Goal: Task Accomplishment & Management: Manage account settings

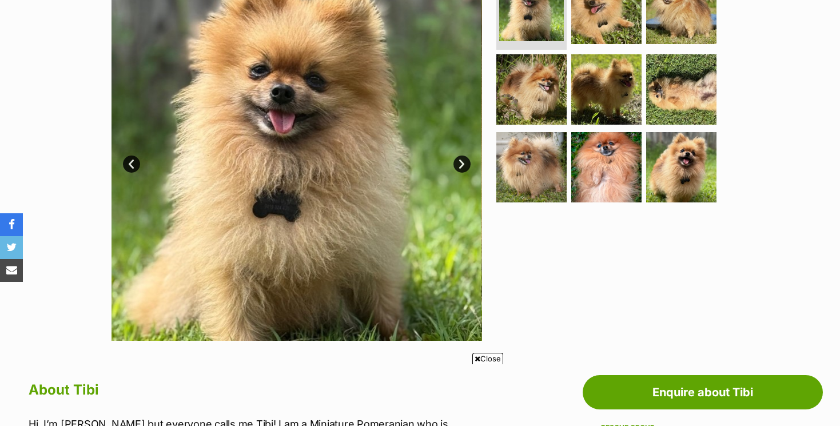
scroll to position [254, 0]
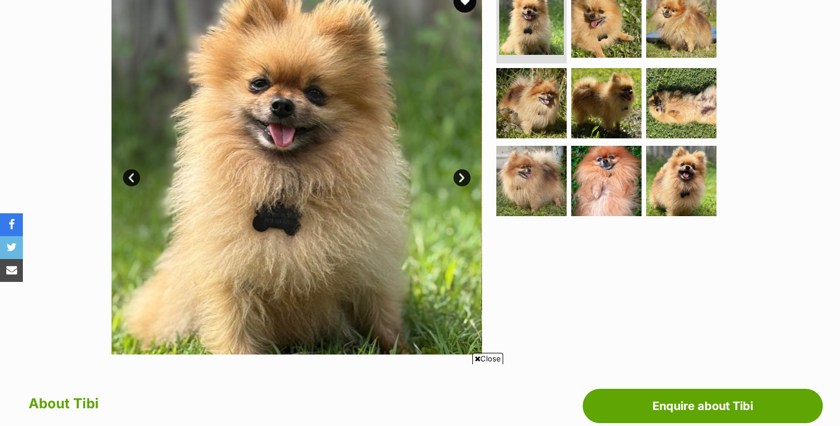
click at [460, 172] on link "Next" at bounding box center [462, 177] width 17 height 17
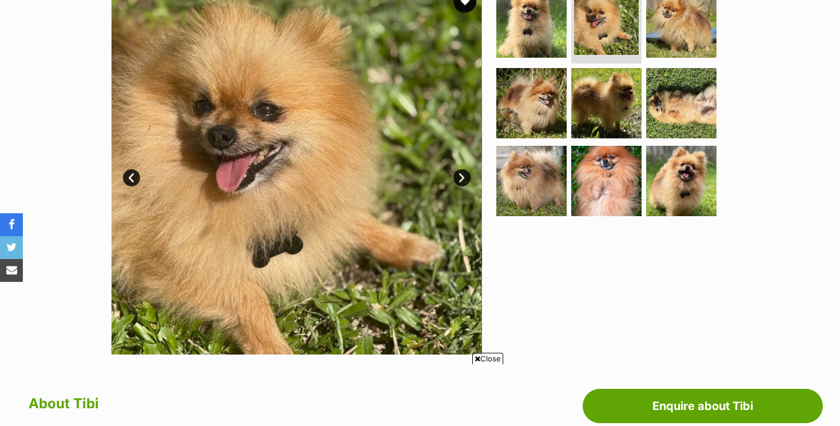
click at [460, 172] on link "Next" at bounding box center [462, 177] width 17 height 17
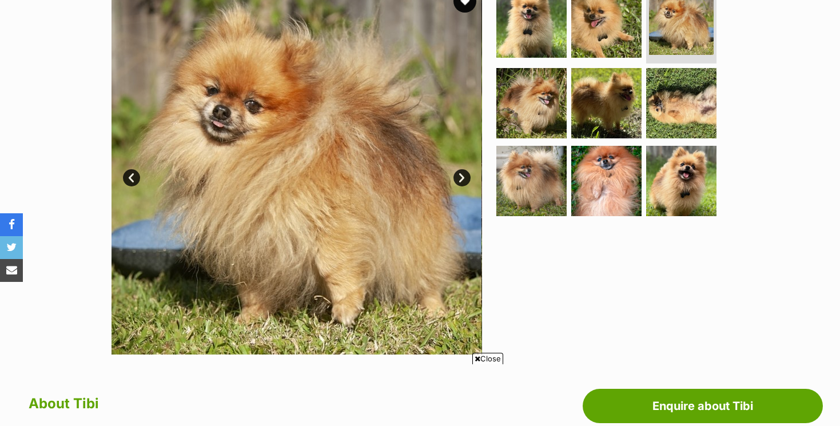
click at [460, 172] on link "Next" at bounding box center [462, 177] width 17 height 17
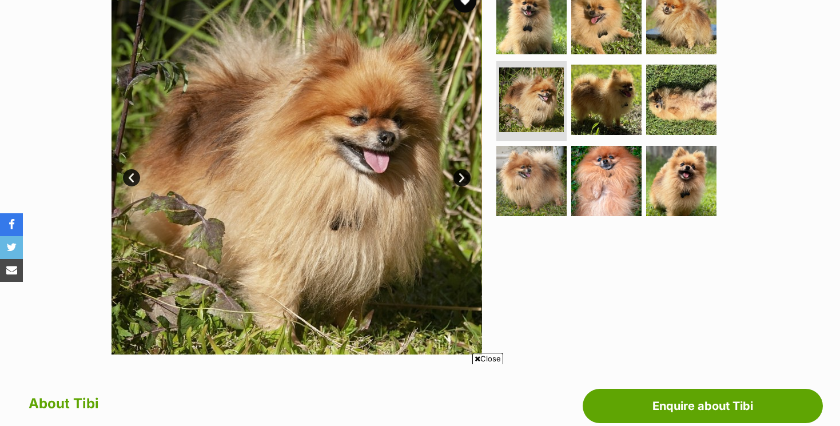
click at [460, 172] on link "Next" at bounding box center [462, 177] width 17 height 17
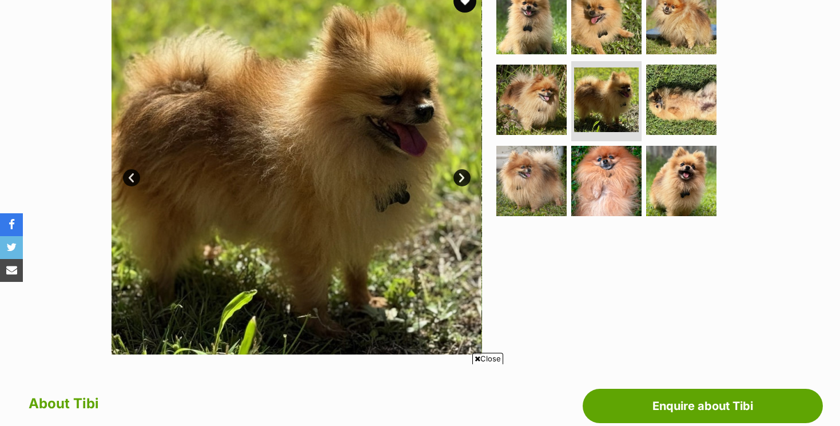
click at [460, 172] on link "Next" at bounding box center [462, 177] width 17 height 17
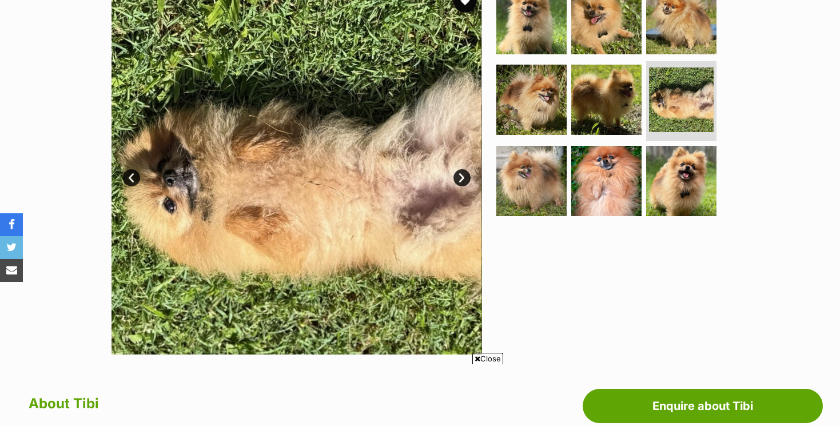
click at [460, 172] on link "Next" at bounding box center [462, 177] width 17 height 17
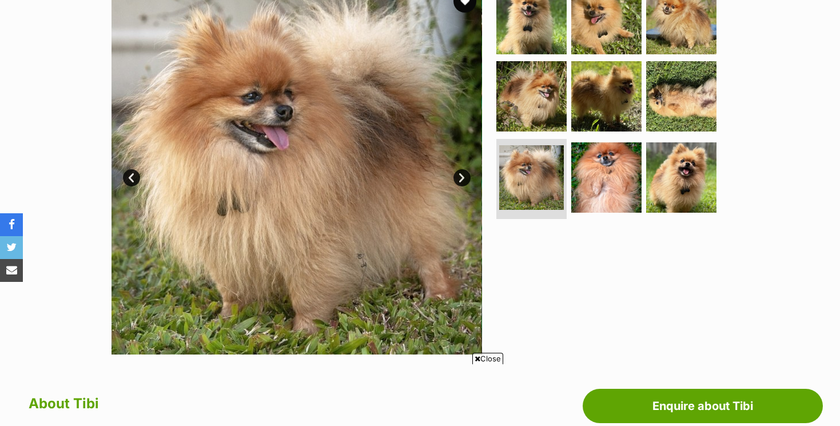
click at [460, 172] on link "Next" at bounding box center [462, 177] width 17 height 17
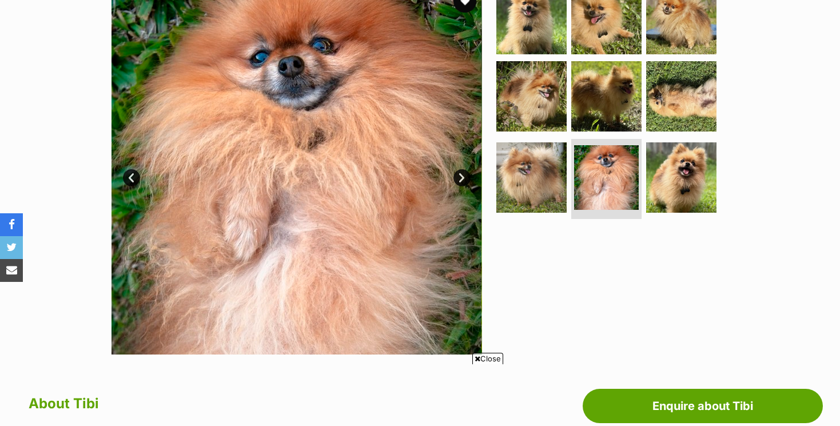
click at [460, 172] on link "Next" at bounding box center [462, 177] width 17 height 17
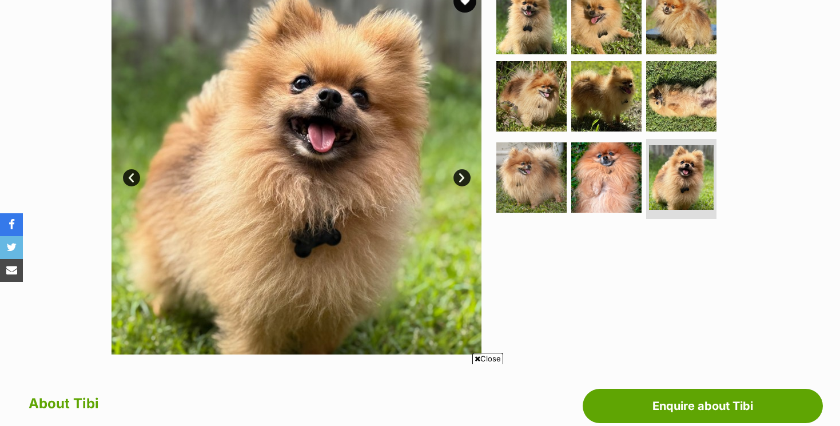
click at [460, 172] on link "Next" at bounding box center [462, 177] width 17 height 17
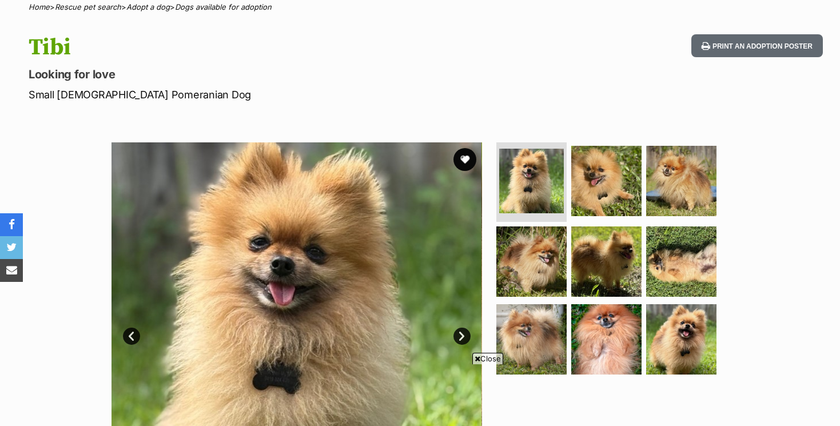
scroll to position [0, 0]
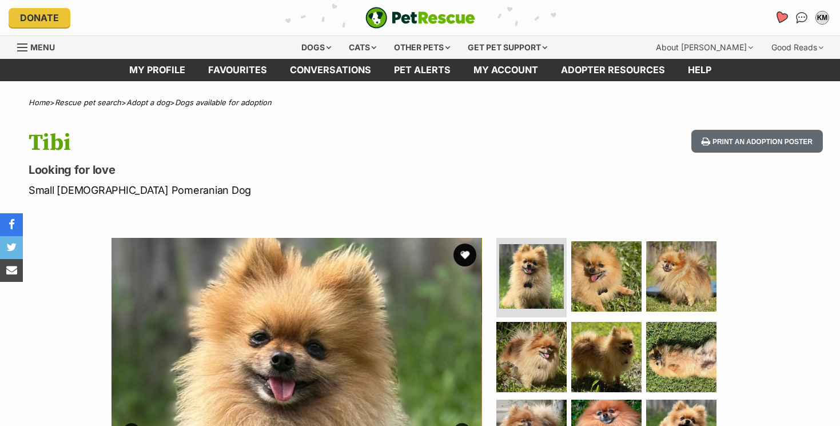
click at [783, 12] on icon "Favourites" at bounding box center [781, 17] width 15 height 15
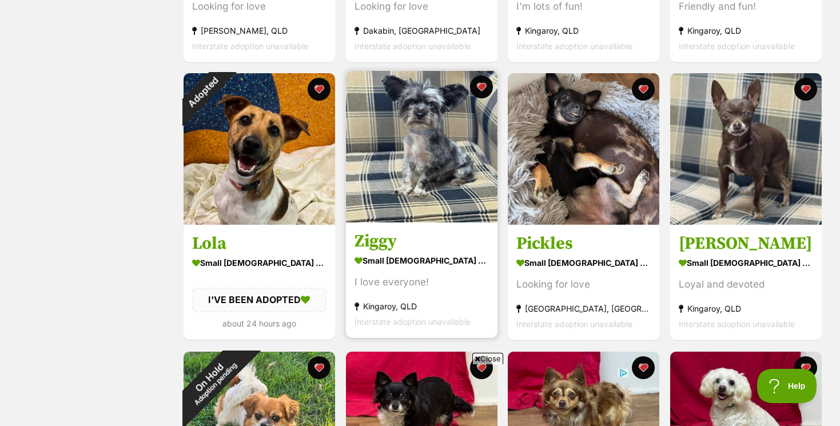
scroll to position [438, 0]
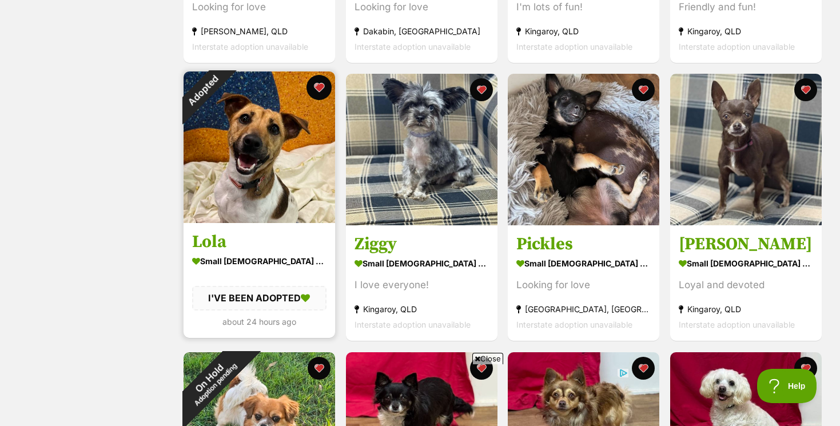
click at [320, 86] on button "favourite" at bounding box center [319, 87] width 25 height 25
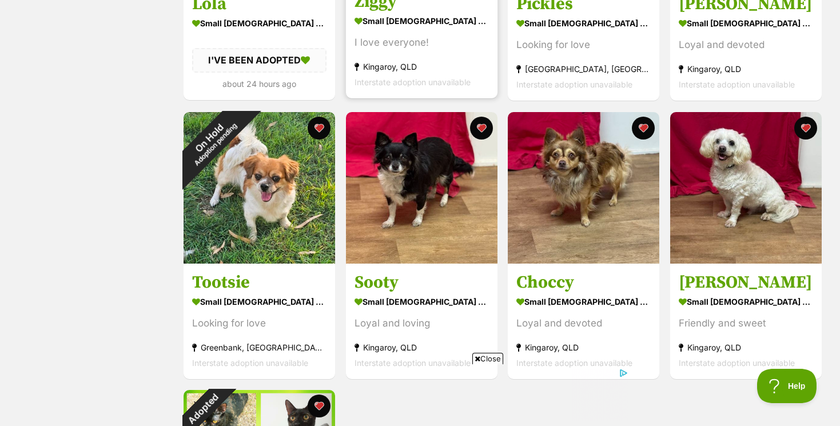
scroll to position [681, 0]
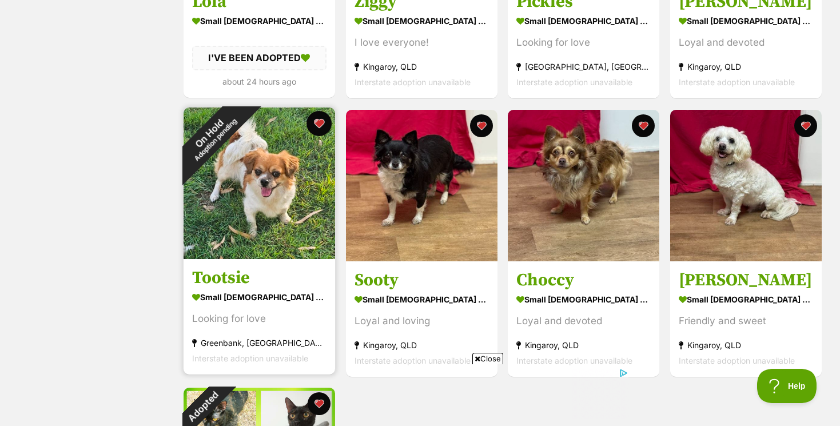
click at [319, 121] on button "favourite" at bounding box center [319, 123] width 25 height 25
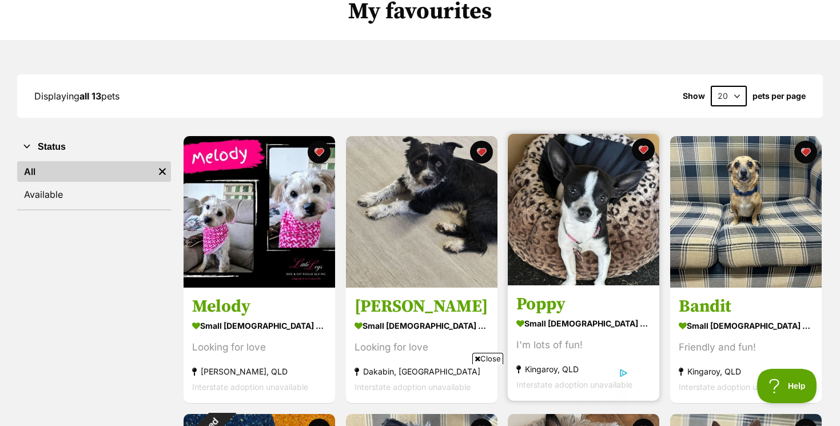
scroll to position [96, 0]
